Goal: Use online tool/utility: Utilize a website feature to perform a specific function

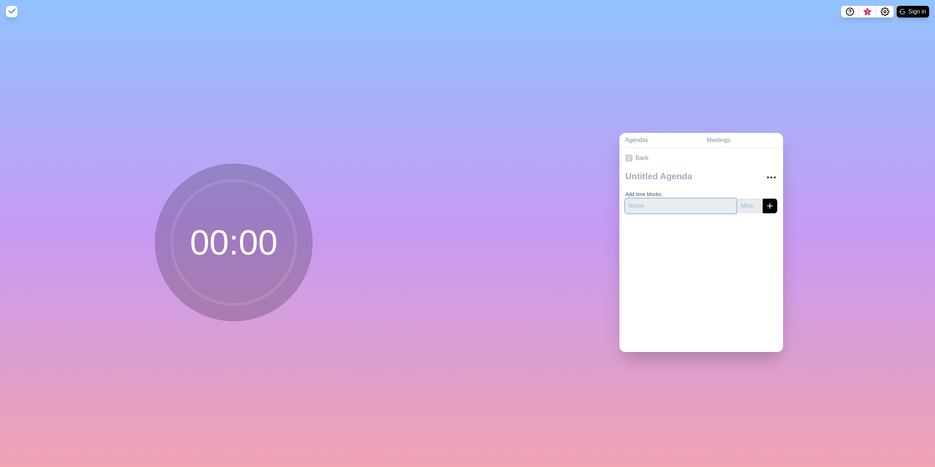
click at [642, 203] on input "text" at bounding box center [680, 206] width 111 height 15
type input "[PERSON_NAME]"
click at [767, 206] on line "submit" at bounding box center [769, 206] width 5 height 0
click at [765, 202] on icon "submit" at bounding box center [769, 206] width 9 height 9
click at [747, 199] on input "1" at bounding box center [748, 206] width 23 height 15
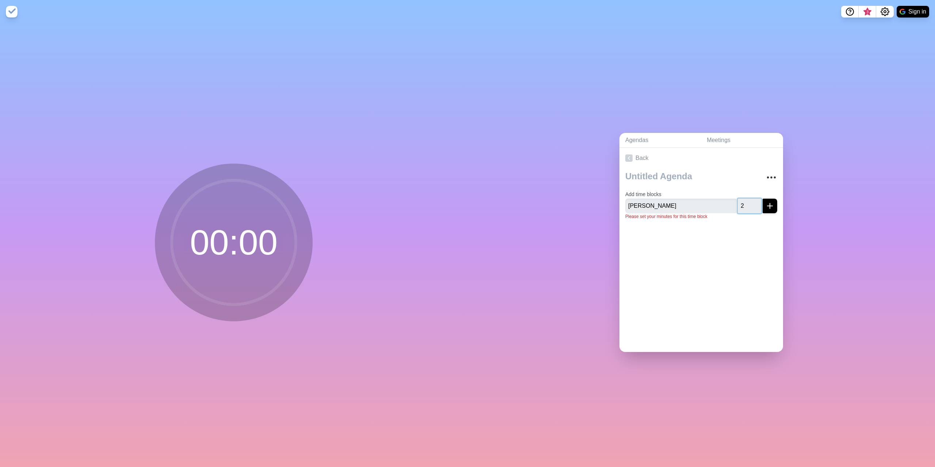
click at [750, 199] on input "2" at bounding box center [748, 206] width 23 height 15
type input "1"
click at [749, 206] on input "1" at bounding box center [748, 206] width 23 height 15
click at [765, 202] on icon "submit" at bounding box center [769, 206] width 9 height 9
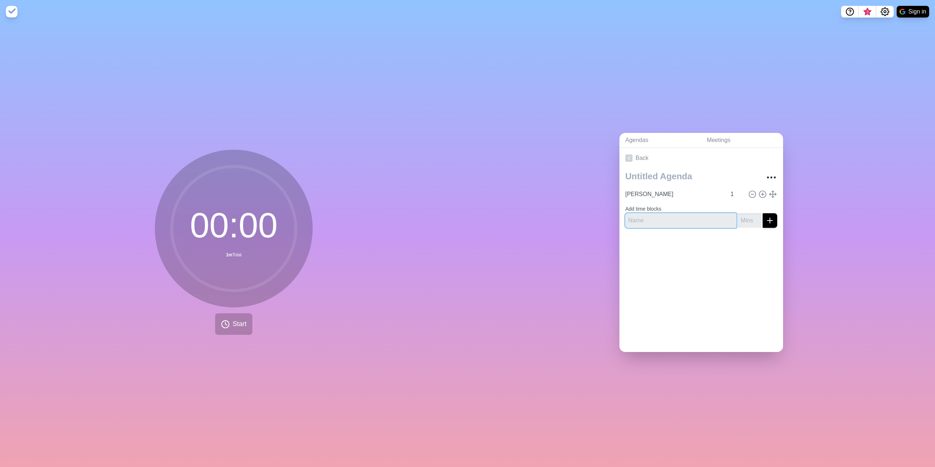
drag, startPoint x: 637, startPoint y: 215, endPoint x: 642, endPoint y: 216, distance: 5.2
click at [642, 216] on input "text" at bounding box center [680, 220] width 111 height 15
type input "[PERSON_NAME]"
click at [741, 218] on input "number" at bounding box center [748, 220] width 23 height 15
type input "1"
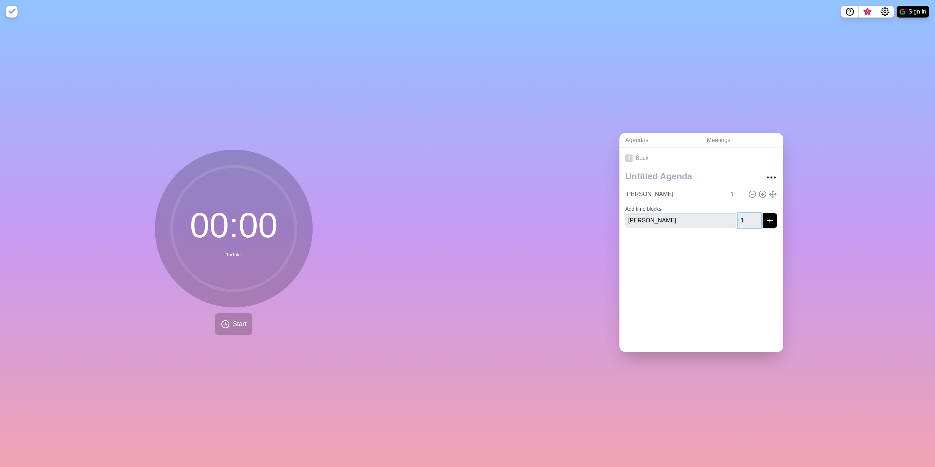
click at [750, 214] on input "1" at bounding box center [748, 220] width 23 height 15
click at [770, 218] on line "submit" at bounding box center [770, 220] width 0 height 5
click at [651, 223] on input "text" at bounding box center [680, 226] width 111 height 15
type input "Suzi"
click at [767, 226] on line "submit" at bounding box center [769, 226] width 5 height 0
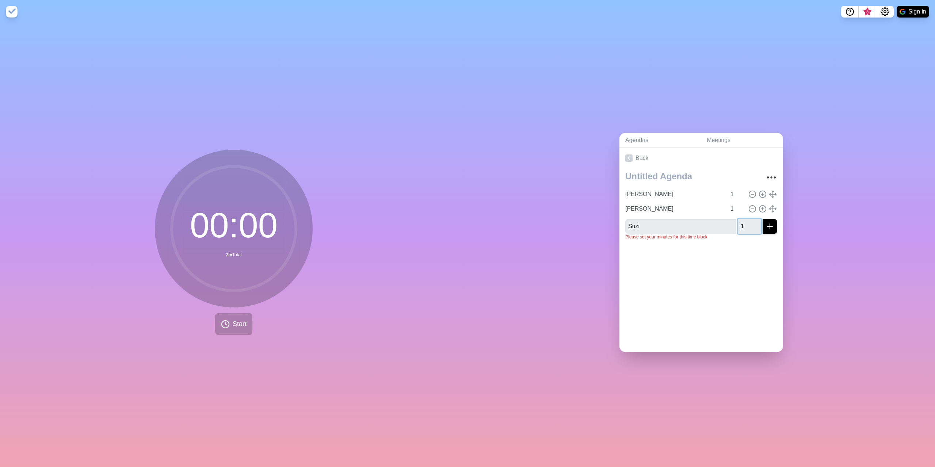
type input "1"
click at [749, 220] on input "1" at bounding box center [748, 226] width 23 height 15
click at [765, 223] on icon "submit" at bounding box center [769, 226] width 9 height 9
click at [245, 325] on button "Start" at bounding box center [233, 324] width 37 height 22
